Goal: Transaction & Acquisition: Purchase product/service

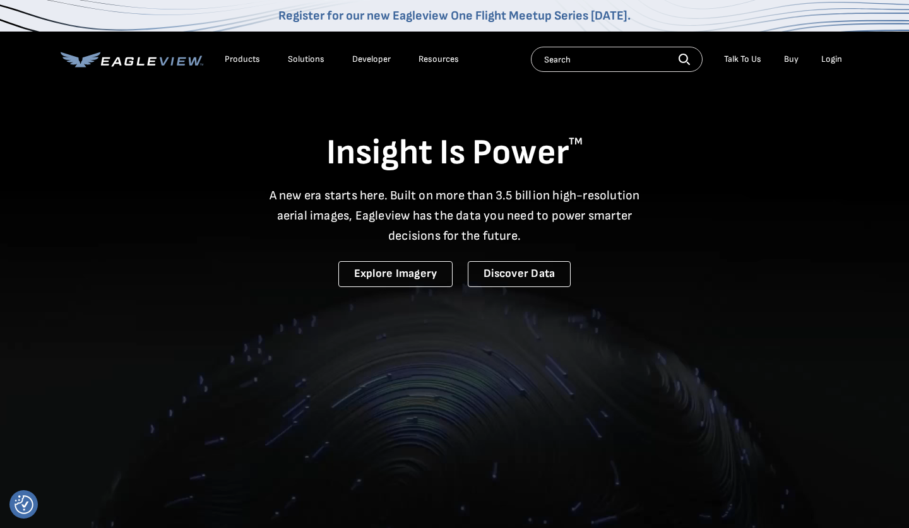
click at [837, 65] on li "Login" at bounding box center [831, 59] width 33 height 19
click at [836, 63] on div "Login" at bounding box center [831, 59] width 21 height 11
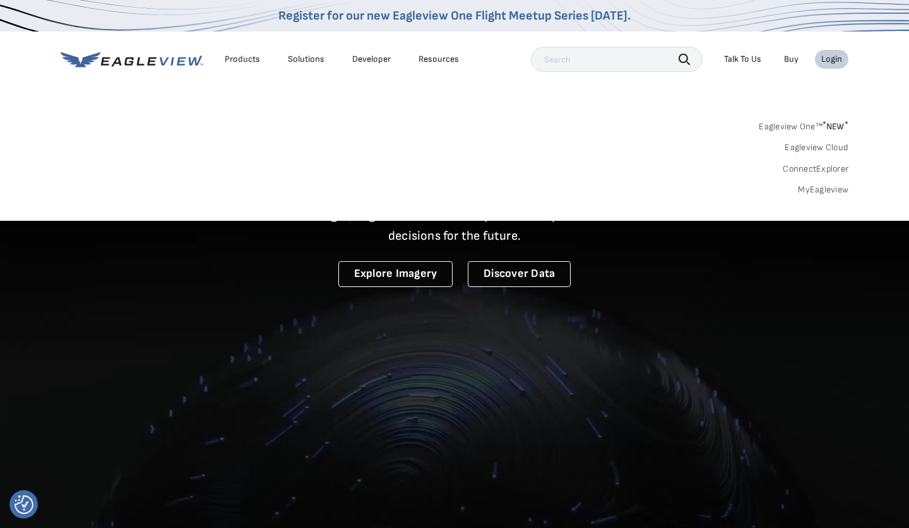
click at [818, 193] on link "MyEagleview" at bounding box center [823, 189] width 51 height 11
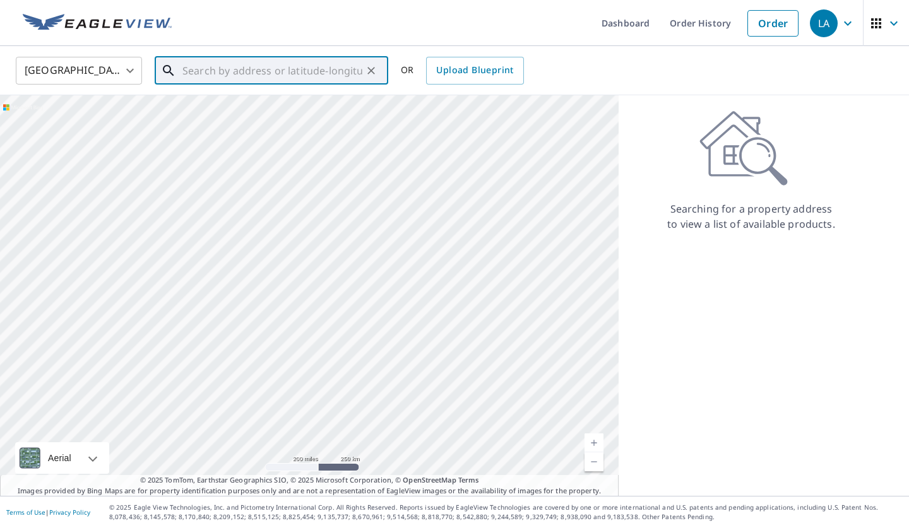
click at [232, 66] on input "text" at bounding box center [272, 70] width 180 height 35
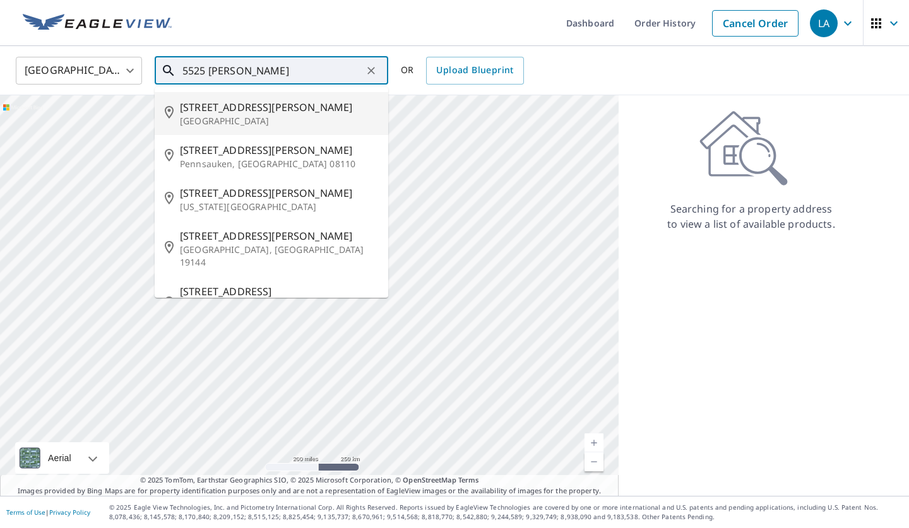
click at [200, 112] on span "[STREET_ADDRESS][PERSON_NAME]" at bounding box center [279, 107] width 198 height 15
type input "[STREET_ADDRESS][PERSON_NAME]"
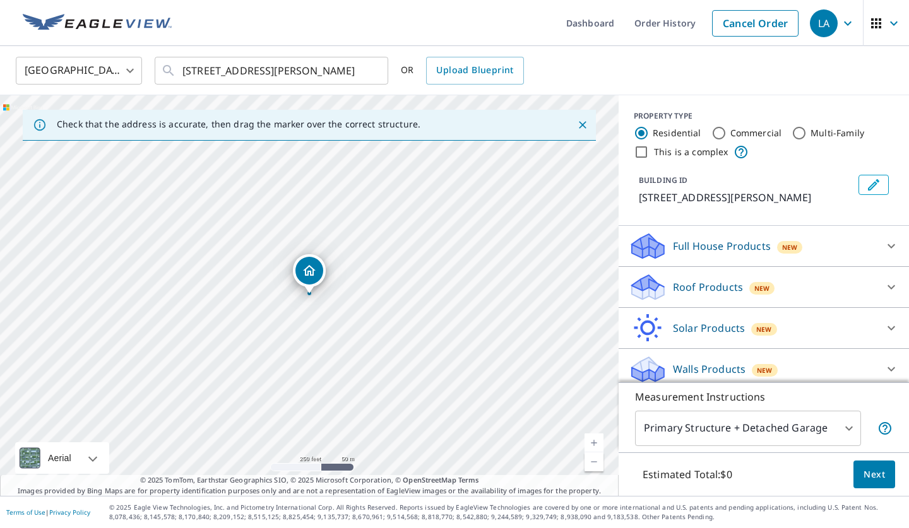
click at [873, 472] on span "Next" at bounding box center [874, 475] width 21 height 16
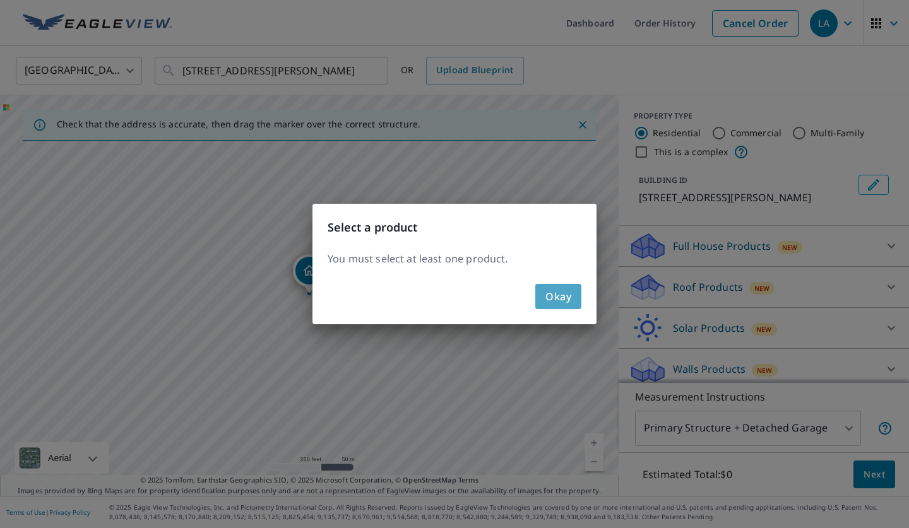
click at [552, 294] on span "Okay" at bounding box center [559, 297] width 26 height 18
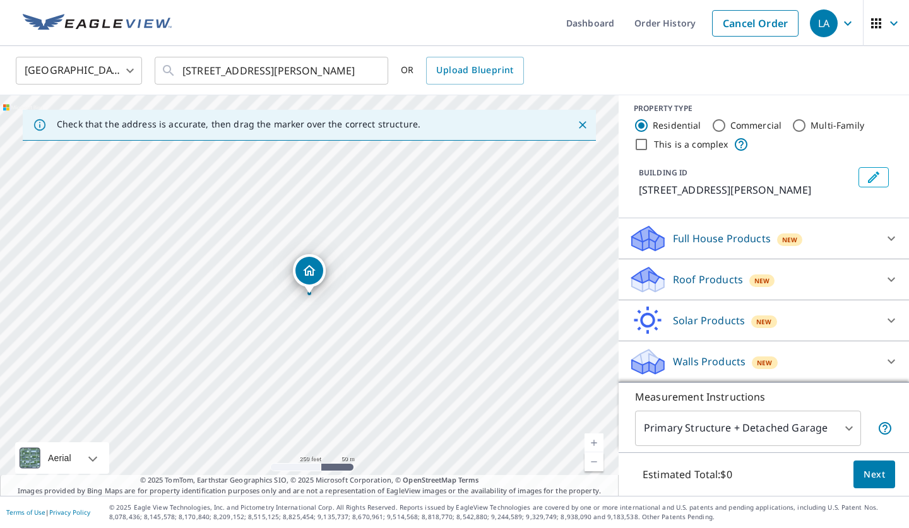
click at [768, 272] on div "New" at bounding box center [761, 279] width 25 height 15
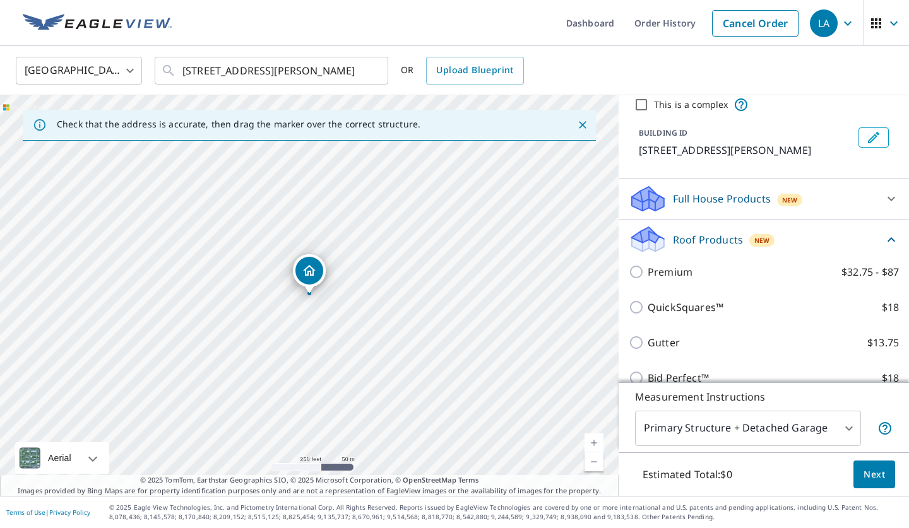
scroll to position [48, 0]
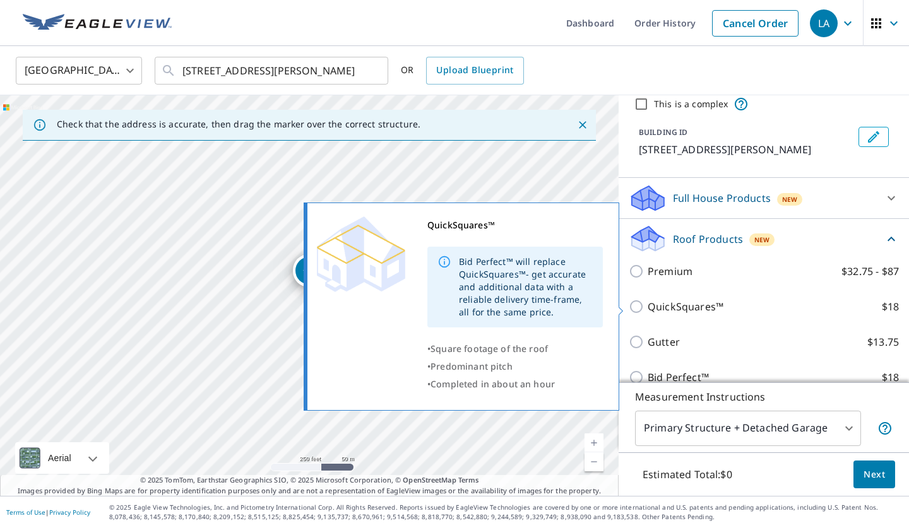
click at [754, 300] on label "QuickSquares™ $18" at bounding box center [773, 306] width 251 height 15
click at [648, 300] on input "QuickSquares™ $18" at bounding box center [638, 306] width 19 height 15
checkbox input "true"
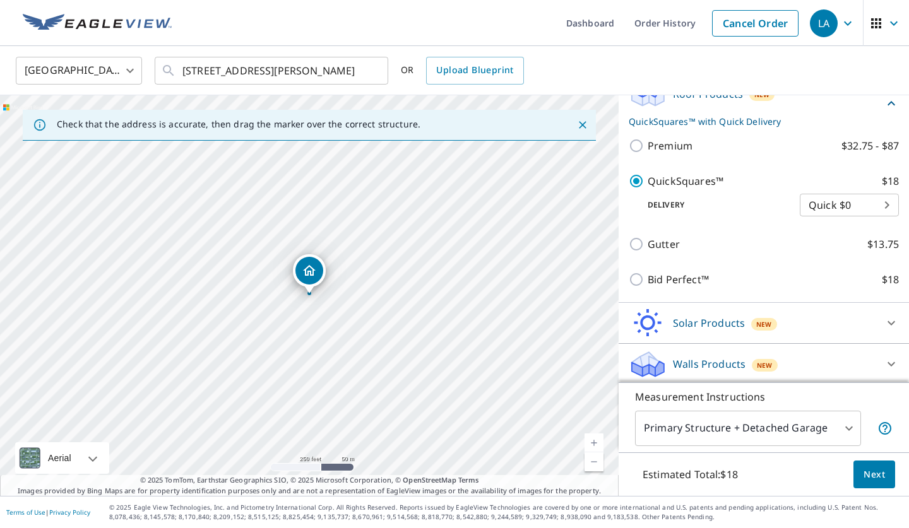
scroll to position [196, 0]
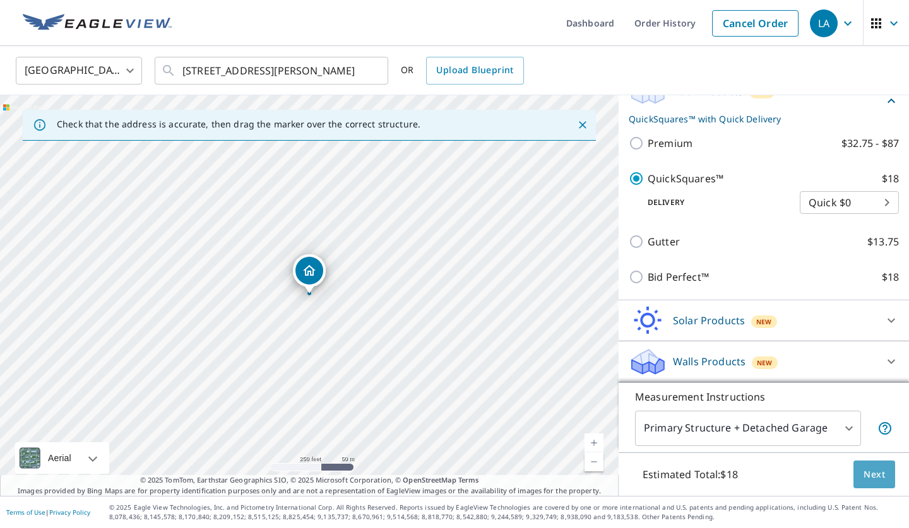
click at [880, 480] on span "Next" at bounding box center [874, 475] width 21 height 16
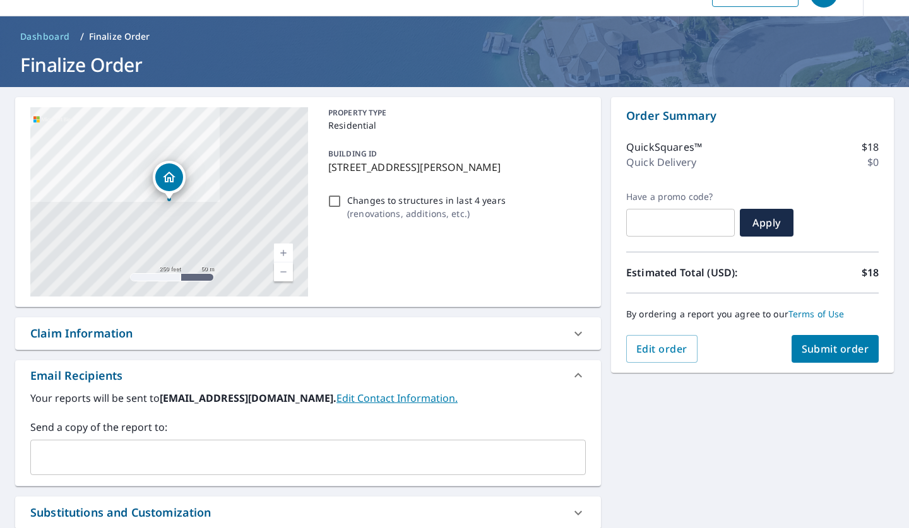
scroll to position [51, 0]
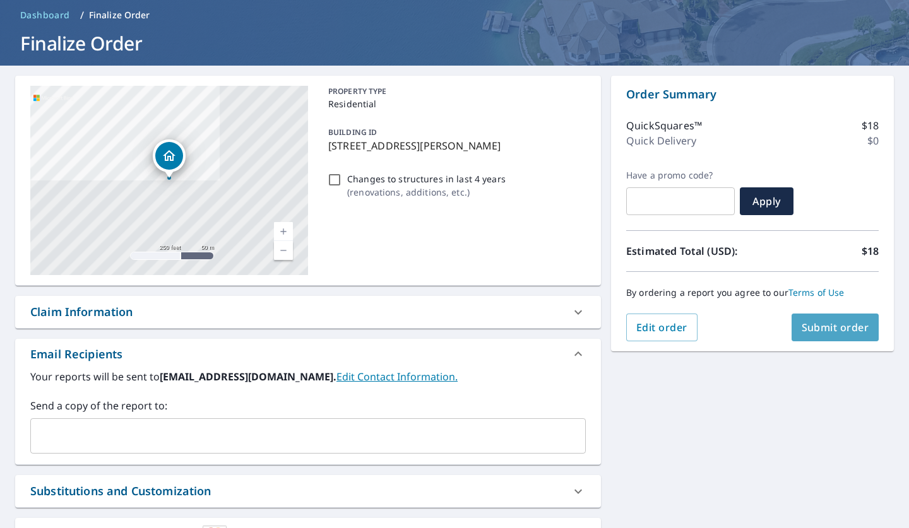
click at [809, 331] on span "Submit order" at bounding box center [836, 328] width 68 height 14
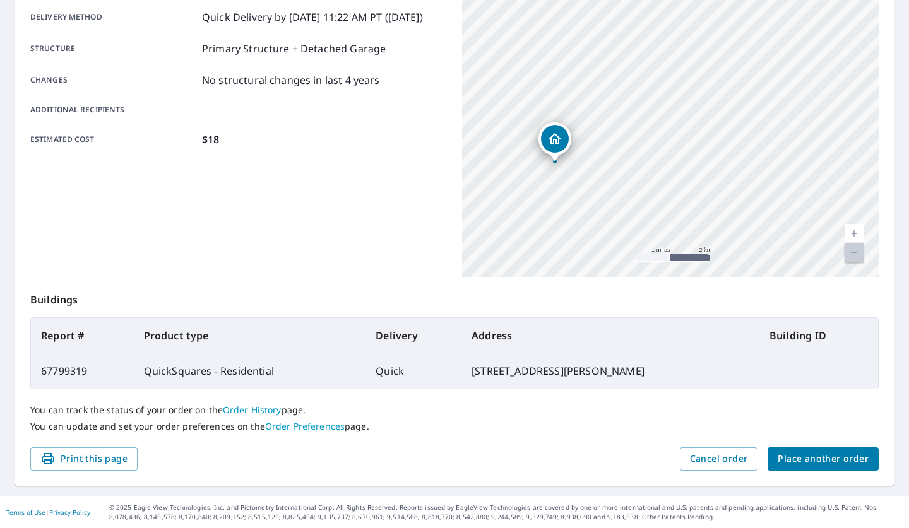
scroll to position [214, 0]
click at [856, 470] on button "Place another order" at bounding box center [823, 459] width 111 height 23
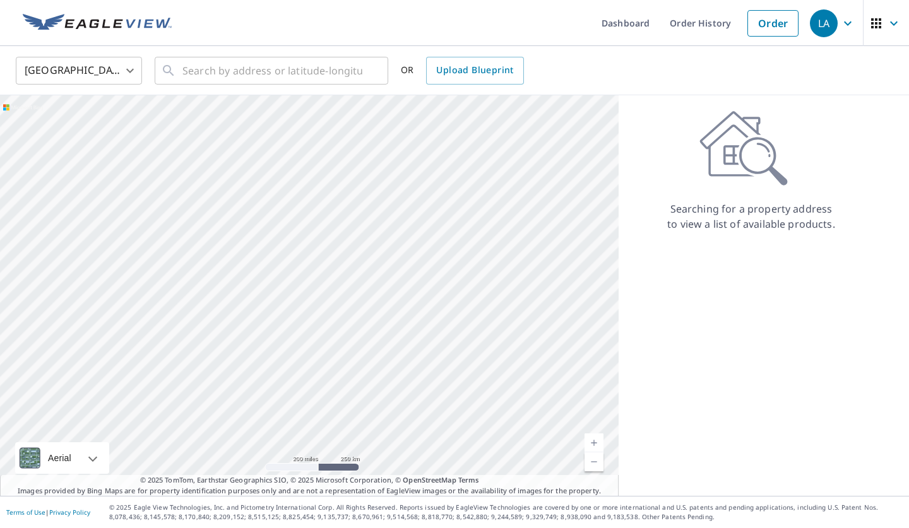
click at [876, 22] on icon "button" at bounding box center [876, 23] width 10 height 10
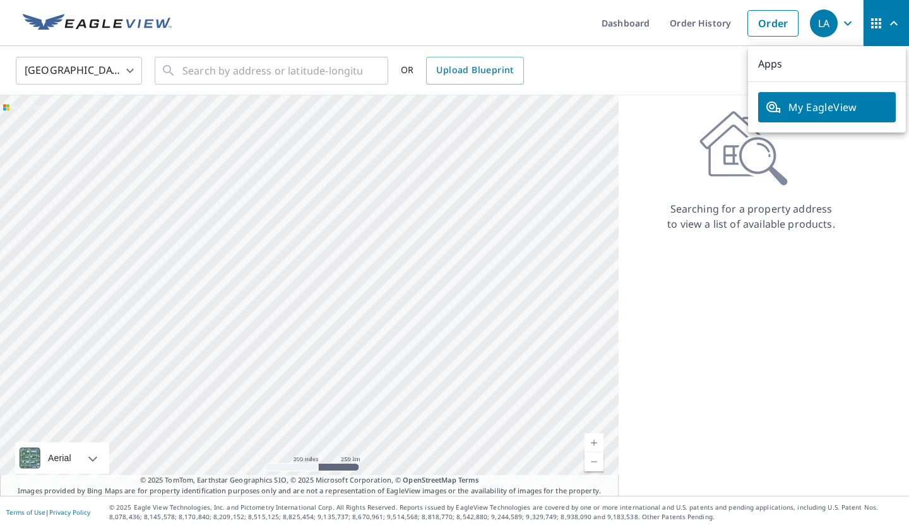
click at [834, 105] on span "My EagleView" at bounding box center [827, 107] width 122 height 15
